Goal: Navigation & Orientation: Find specific page/section

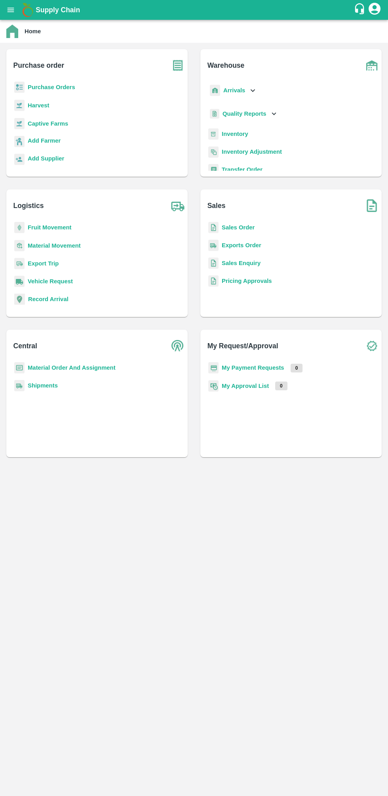
click at [13, 15] on button "open drawer" at bounding box center [11, 10] width 18 height 18
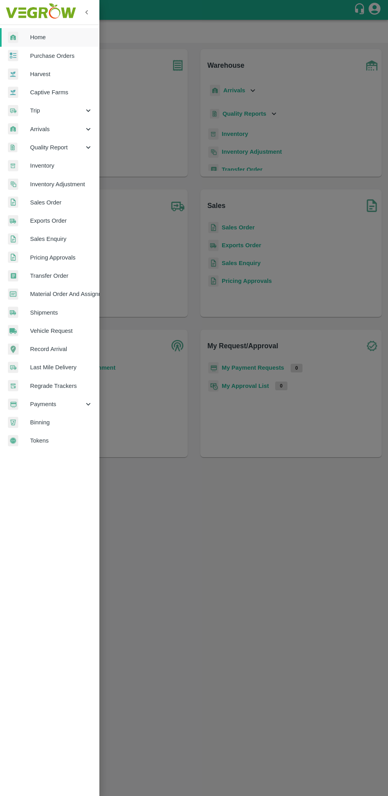
click at [88, 129] on icon at bounding box center [88, 129] width 9 height 9
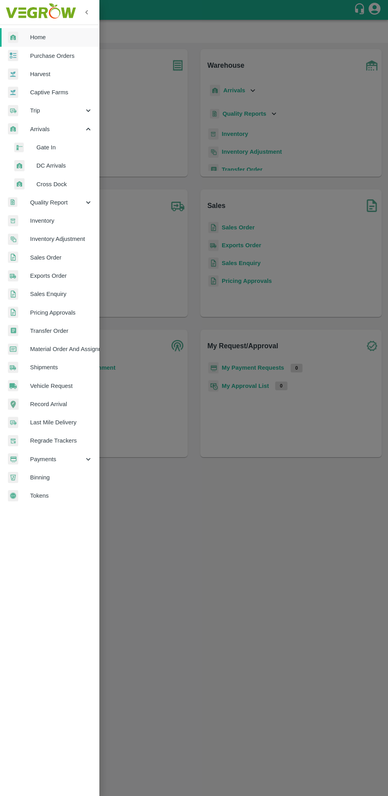
click at [73, 166] on span "DC Arrivals" at bounding box center [64, 165] width 56 height 9
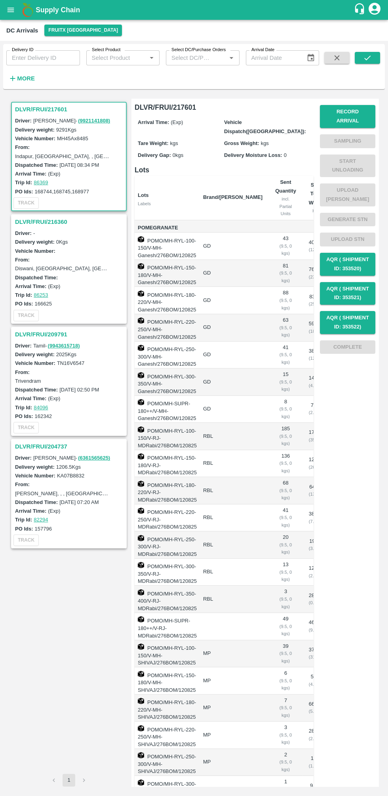
click at [59, 329] on h3 "DLVR/FRUI/209791" at bounding box center [70, 334] width 110 height 10
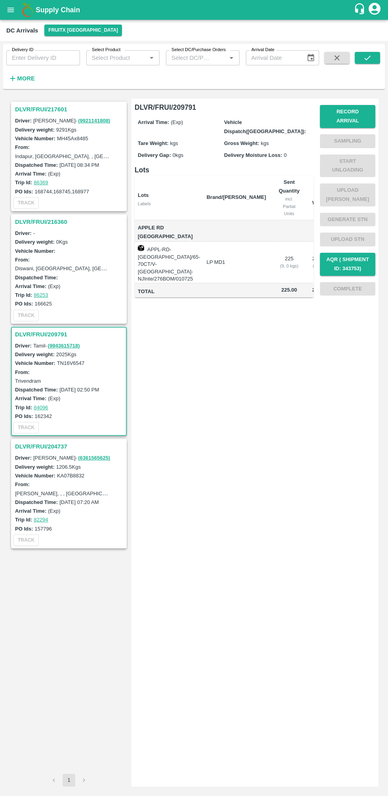
click at [53, 217] on h3 "DLVR/FRUI/216360" at bounding box center [70, 222] width 110 height 10
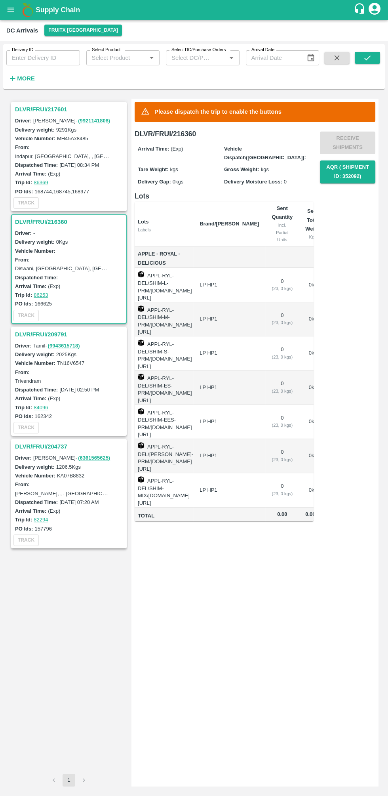
click at [63, 109] on h3 "DLVR/FRUI/217601" at bounding box center [70, 109] width 110 height 10
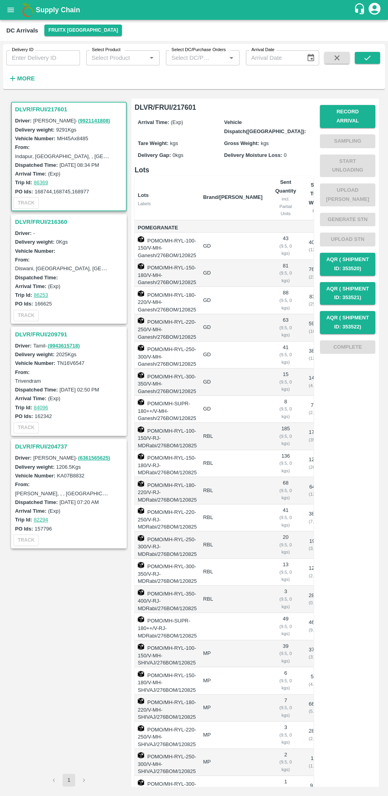
click at [57, 329] on h3 "DLVR/FRUI/209791" at bounding box center [70, 334] width 110 height 10
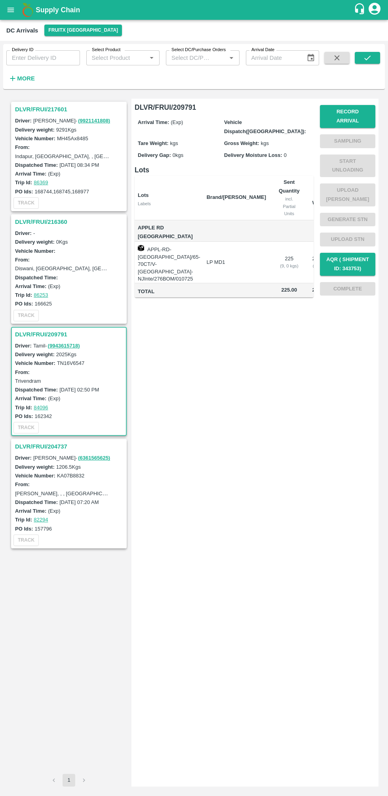
click at [54, 329] on h3 "DLVR/FRUI/209791" at bounding box center [70, 334] width 110 height 10
click at [61, 329] on h3 "DLVR/FRUI/209791" at bounding box center [70, 334] width 110 height 10
